Goal: Obtain resource: Obtain resource

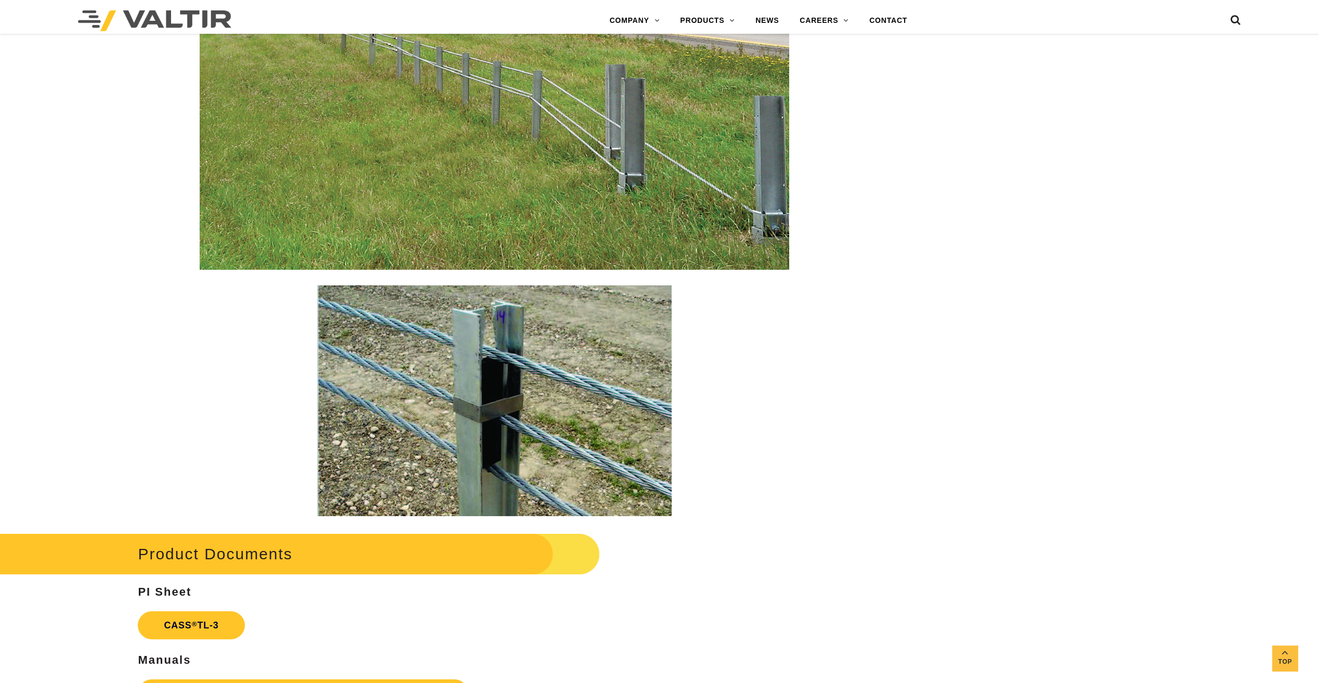
scroll to position [1404, 0]
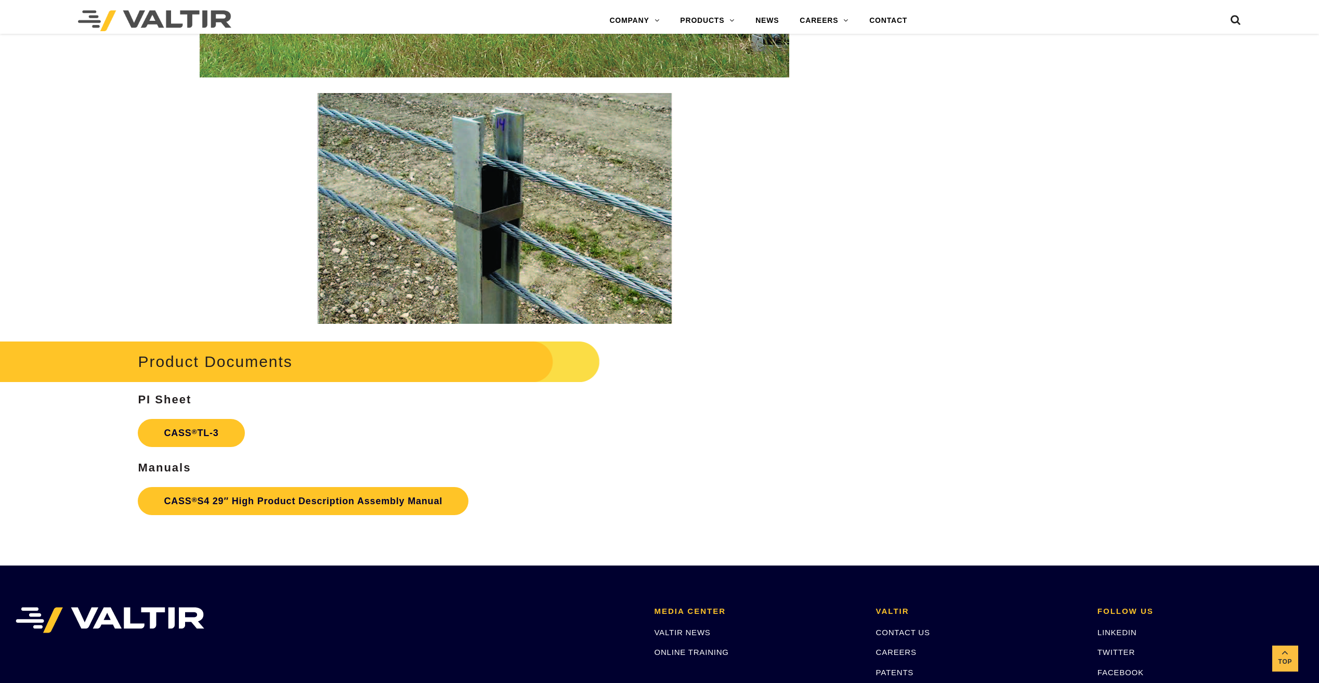
scroll to position [1508, 0]
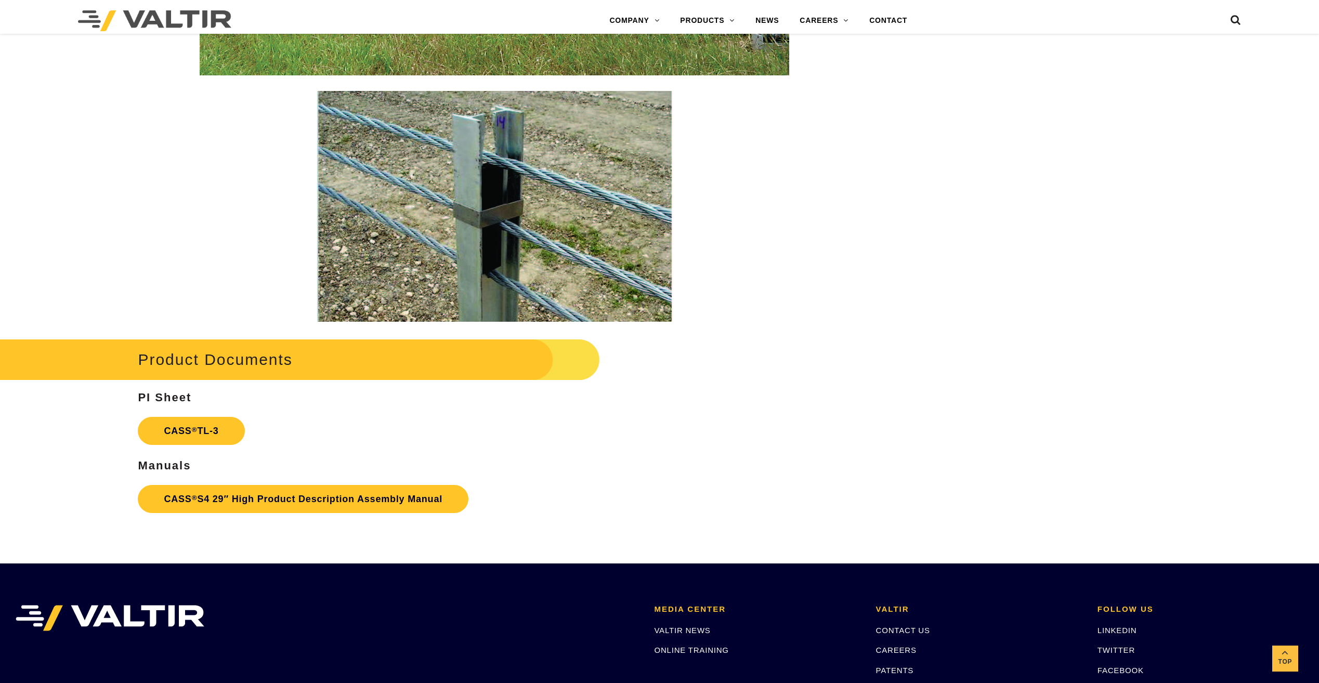
click at [192, 435] on link "CASS ® TL-3" at bounding box center [191, 431] width 107 height 28
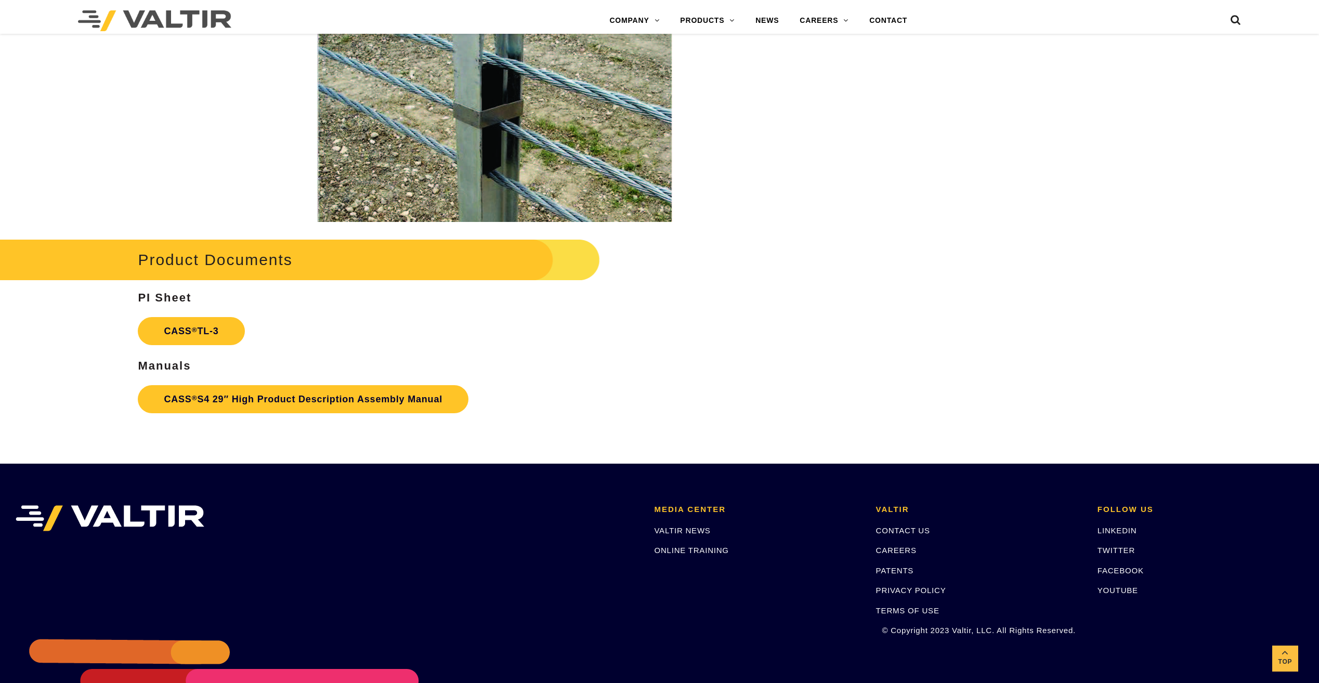
scroll to position [1612, 0]
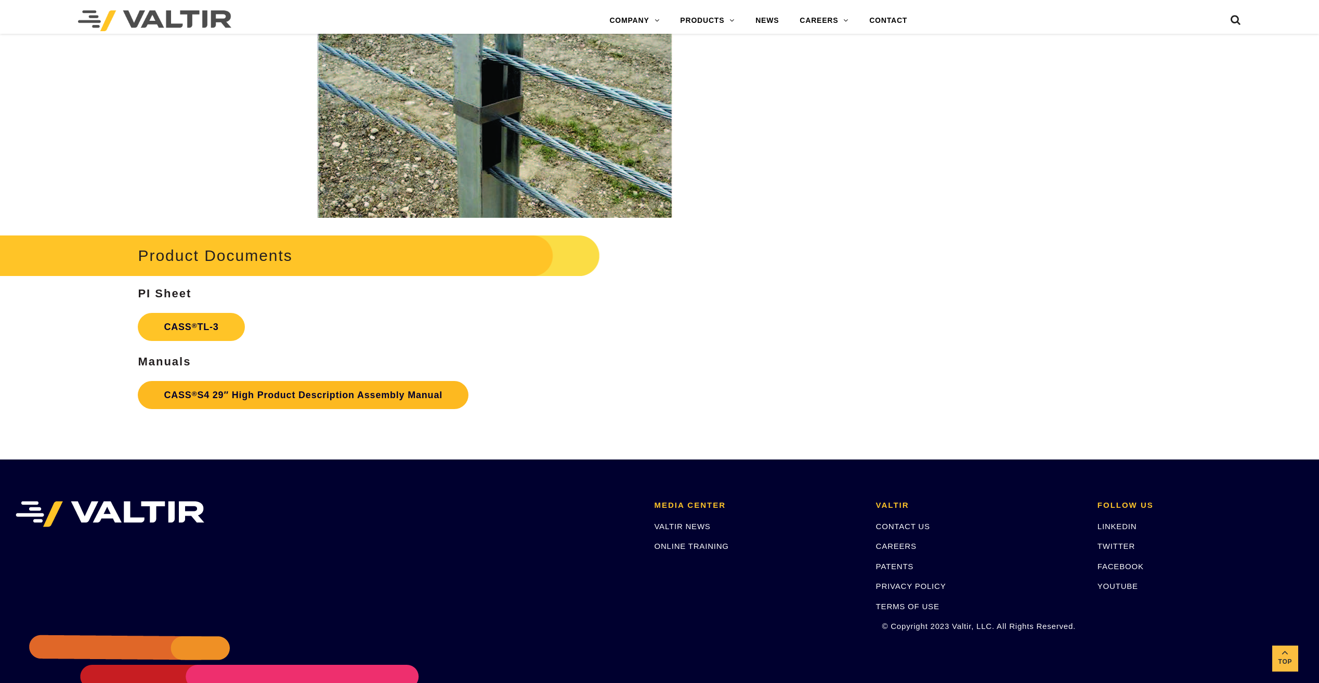
click at [184, 386] on link "CASS ® S4 29″ High Product Description Assembly Manual" at bounding box center [303, 395] width 331 height 28
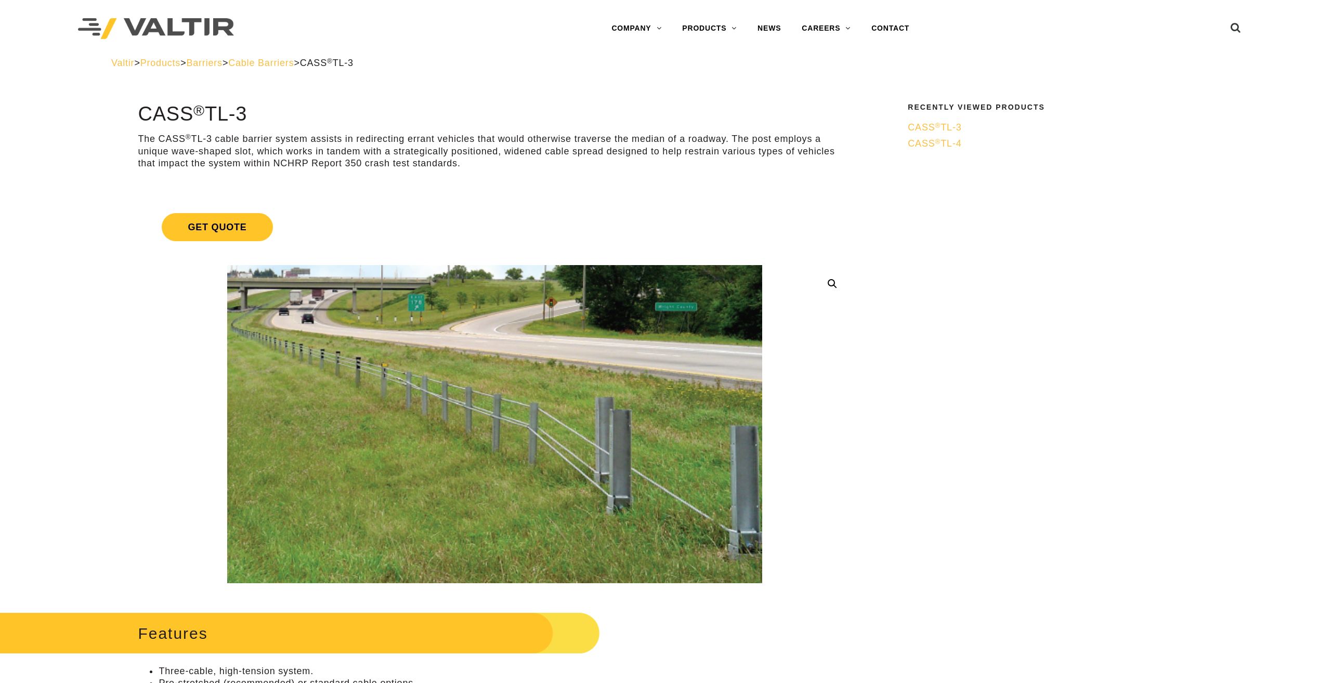
click at [928, 123] on span "CASS ® TL-3" at bounding box center [935, 127] width 54 height 10
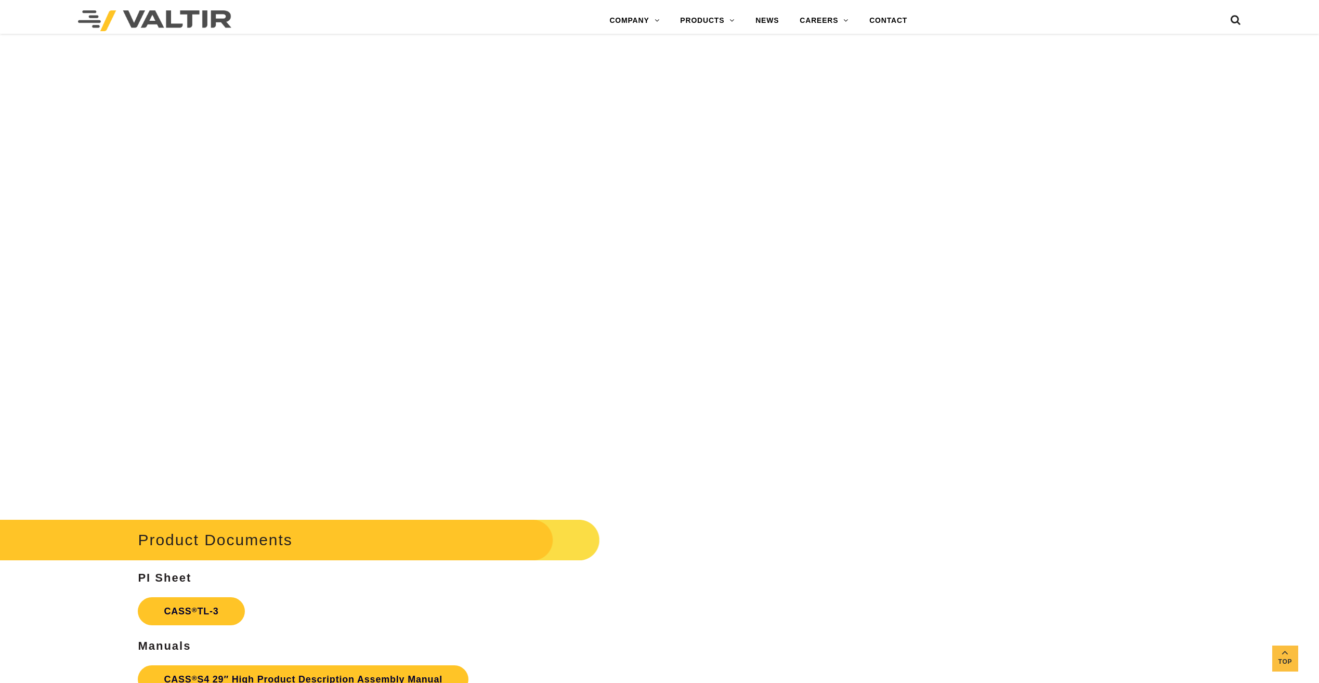
scroll to position [1456, 0]
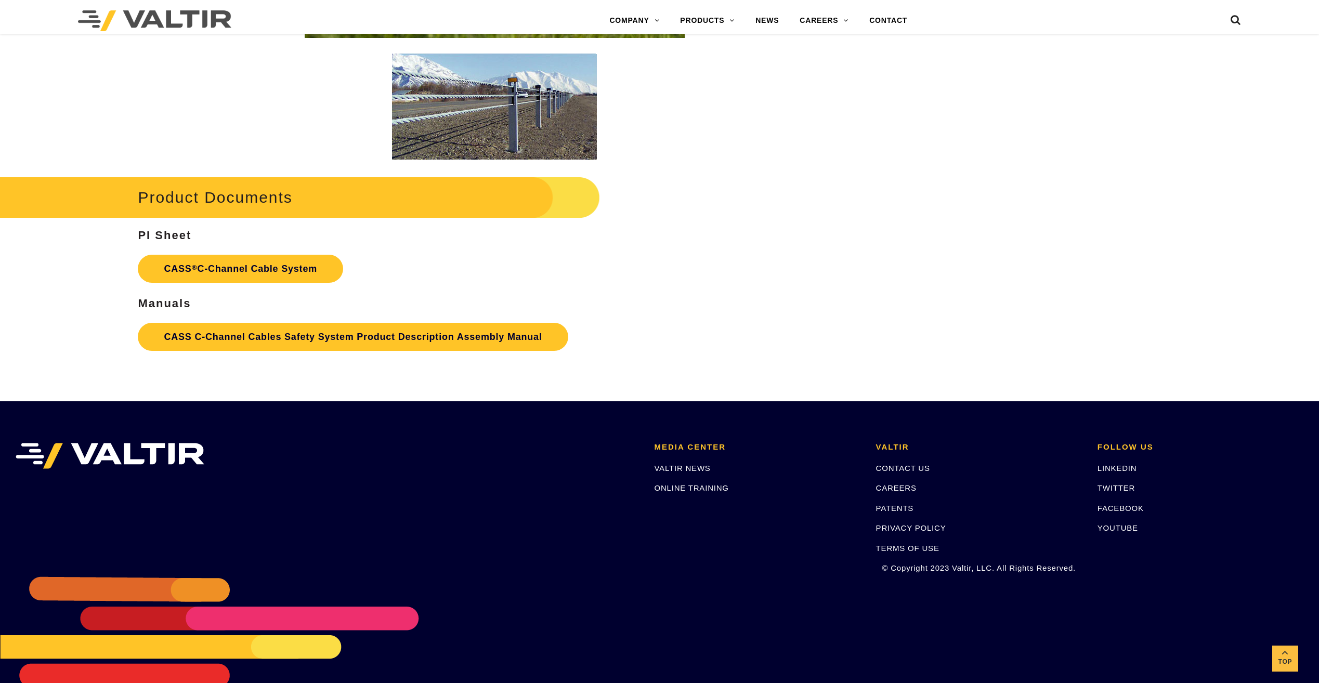
scroll to position [2791, 0]
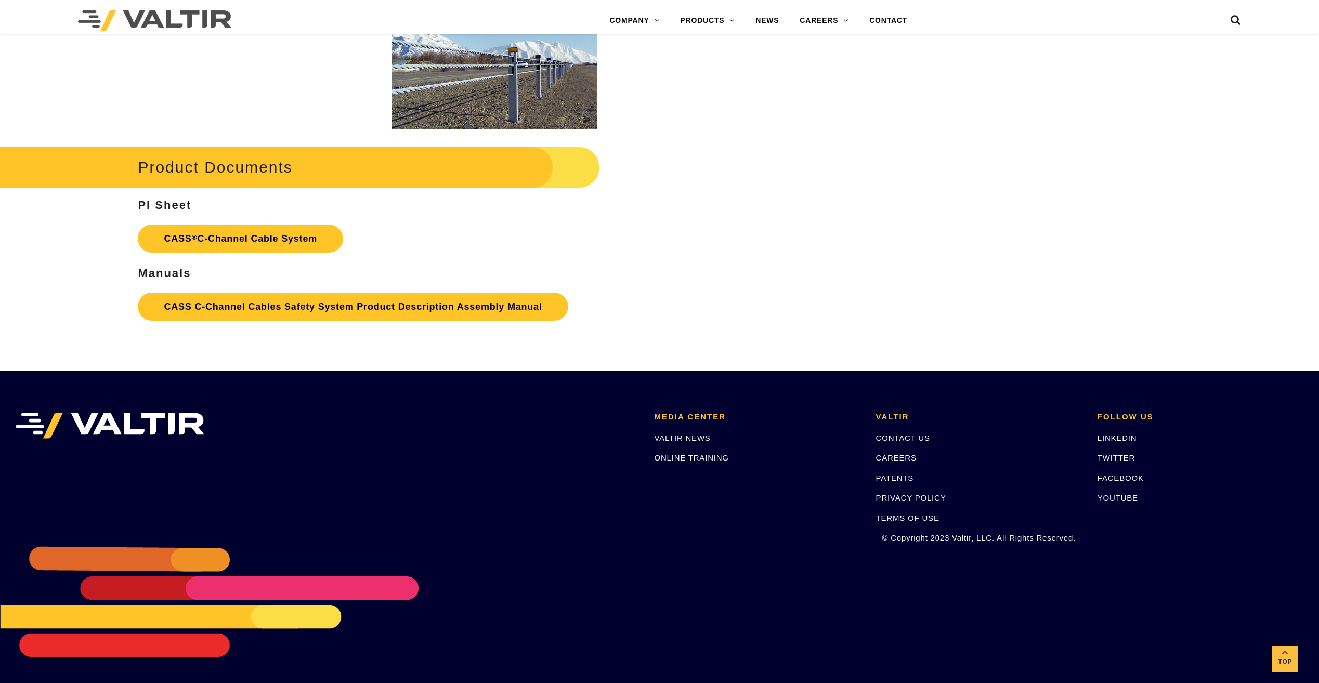
click at [210, 240] on link "CASS ® C-Channel Cable System" at bounding box center [240, 239] width 205 height 28
click at [247, 324] on p "CASS C-Channel Cables Safety System Product Description Assembly Manual" at bounding box center [494, 306] width 713 height 38
click at [233, 304] on link "CASS C-Channel Cables Safety System Product Description Assembly Manual" at bounding box center [353, 307] width 430 height 28
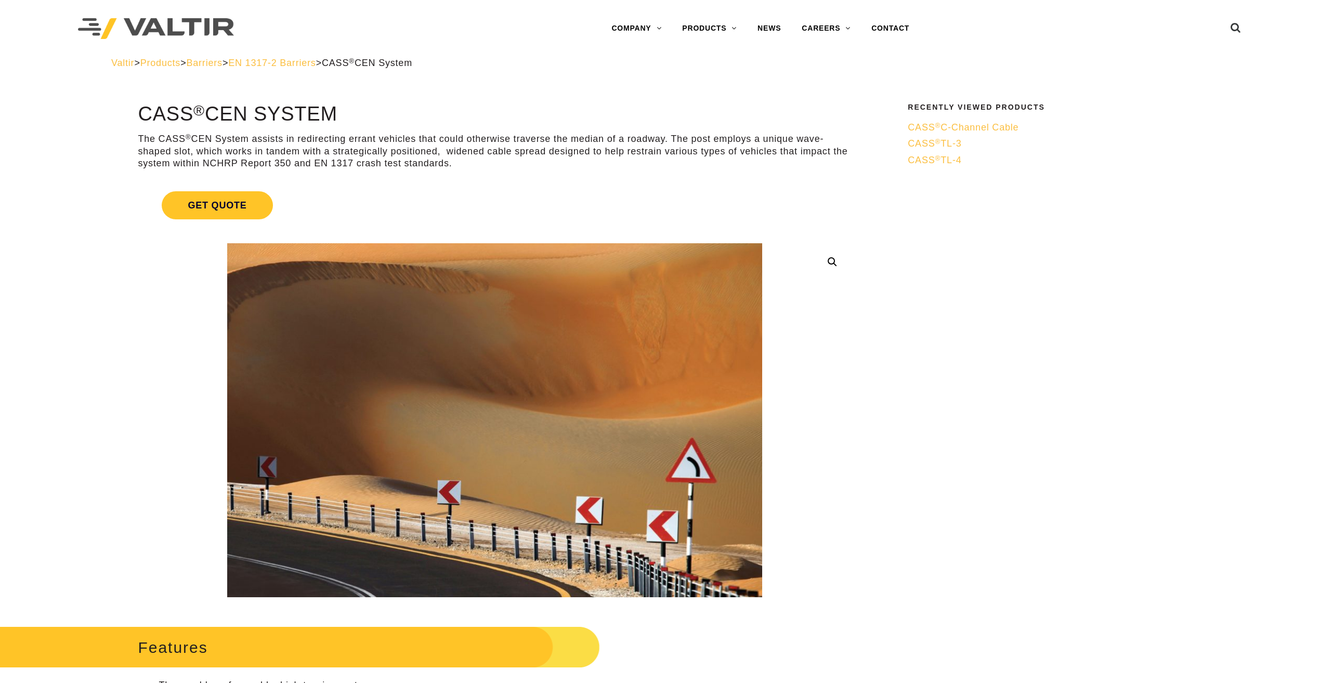
drag, startPoint x: 901, startPoint y: 436, endPoint x: 944, endPoint y: 174, distance: 264.9
click at [950, 147] on span "CASS ® TL-3" at bounding box center [935, 143] width 54 height 10
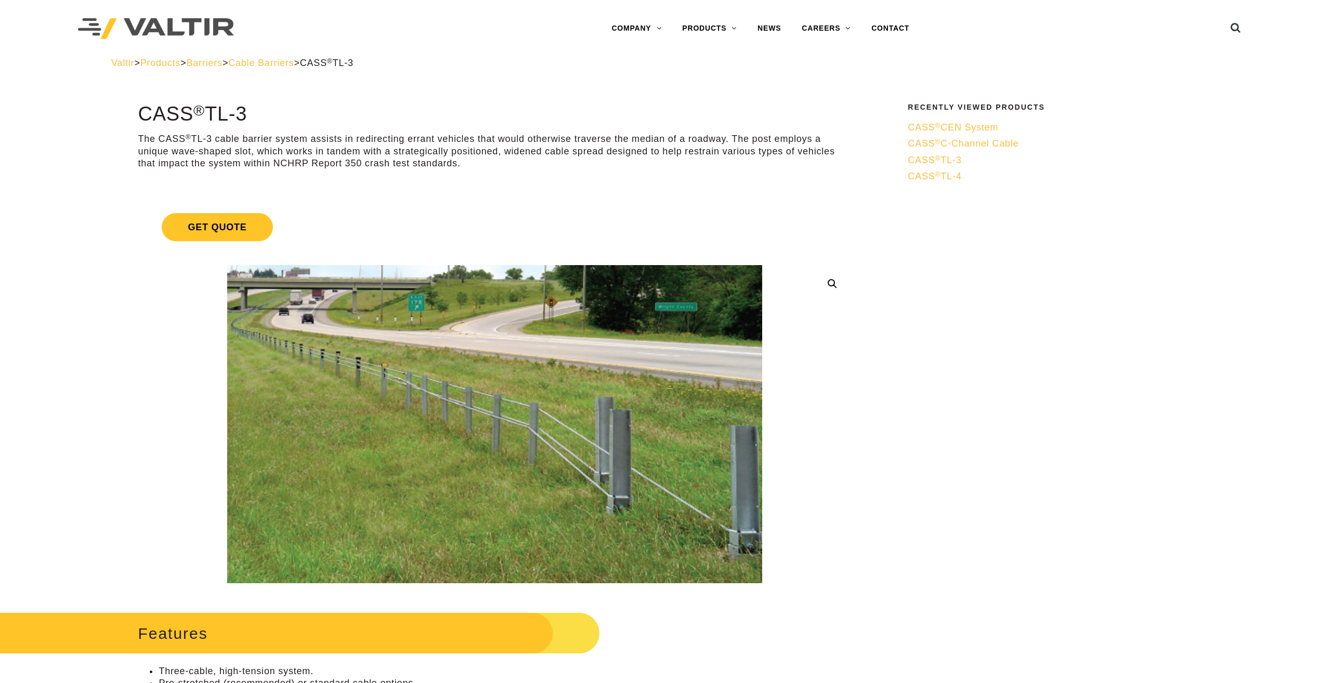
drag, startPoint x: 1104, startPoint y: 143, endPoint x: 1041, endPoint y: 503, distance: 365.8
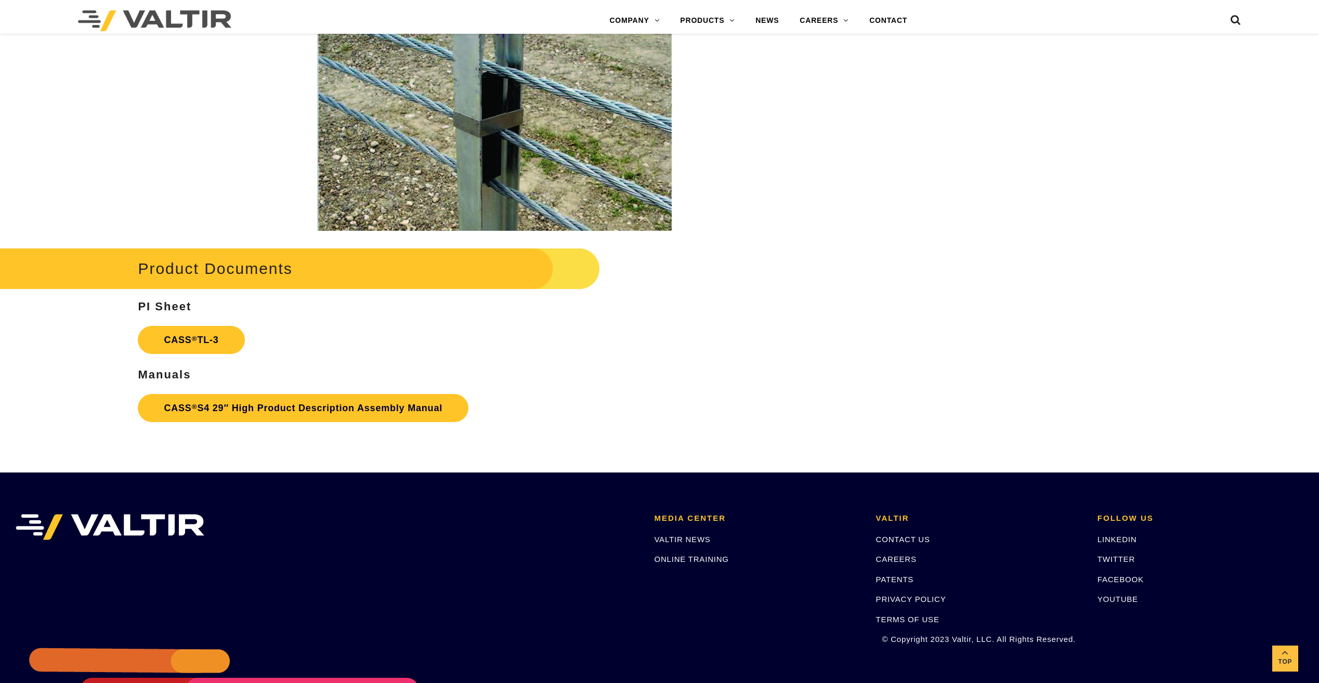
scroll to position [1701, 0]
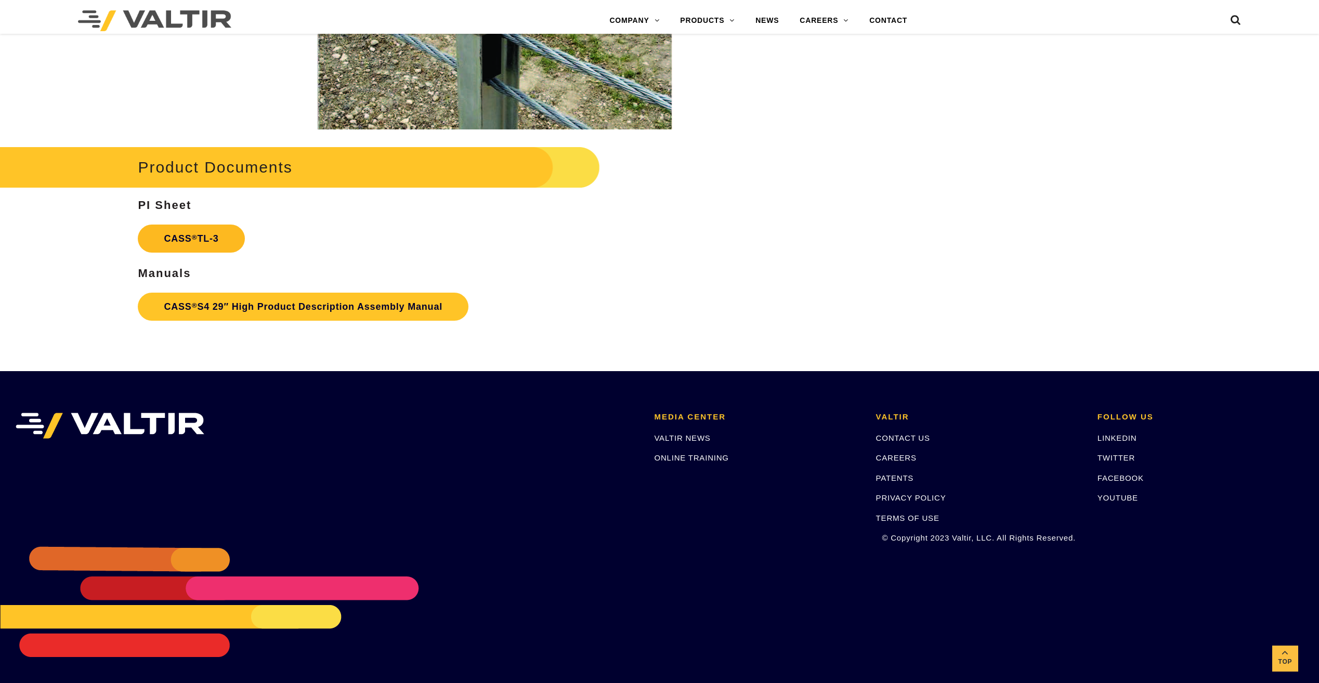
click at [189, 241] on link "CASS ® TL-3" at bounding box center [191, 239] width 107 height 28
click at [217, 317] on link "CASS ® S4 29″ High Product Description Assembly Manual" at bounding box center [303, 307] width 331 height 28
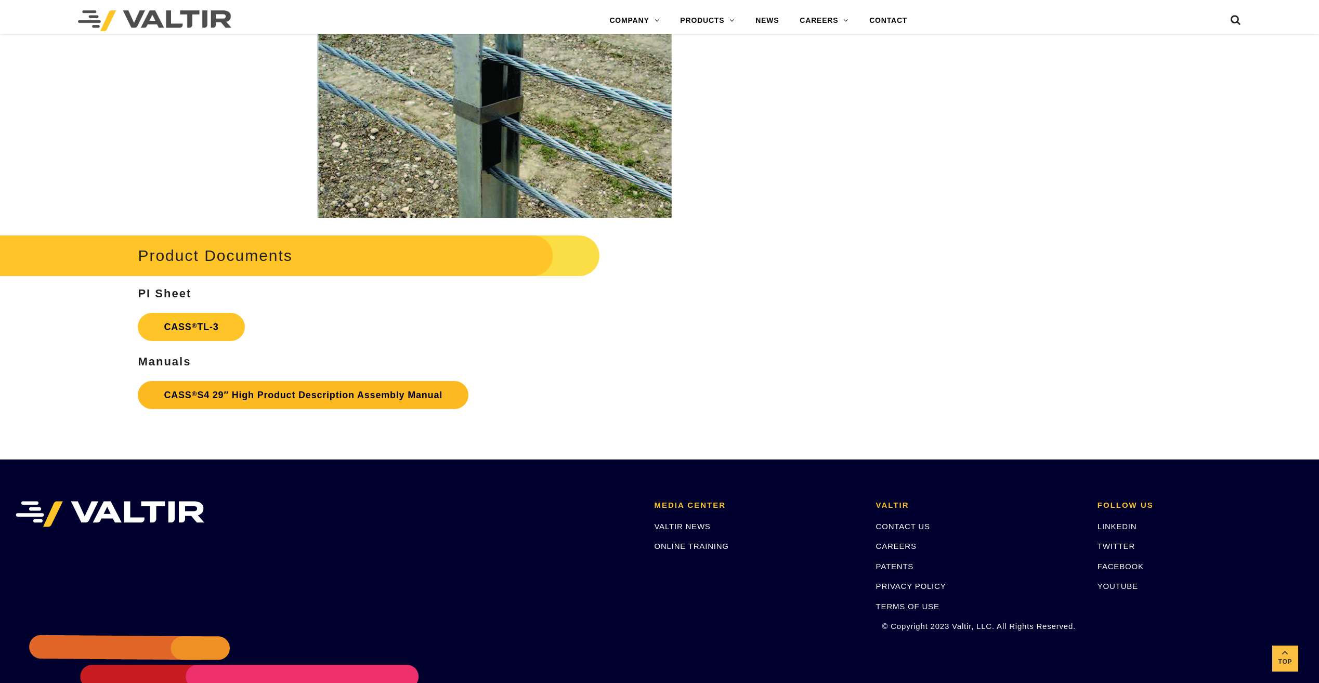
click at [189, 395] on link "CASS ® S4 29″ High Product Description Assembly Manual" at bounding box center [303, 395] width 331 height 28
